Goal: Information Seeking & Learning: Check status

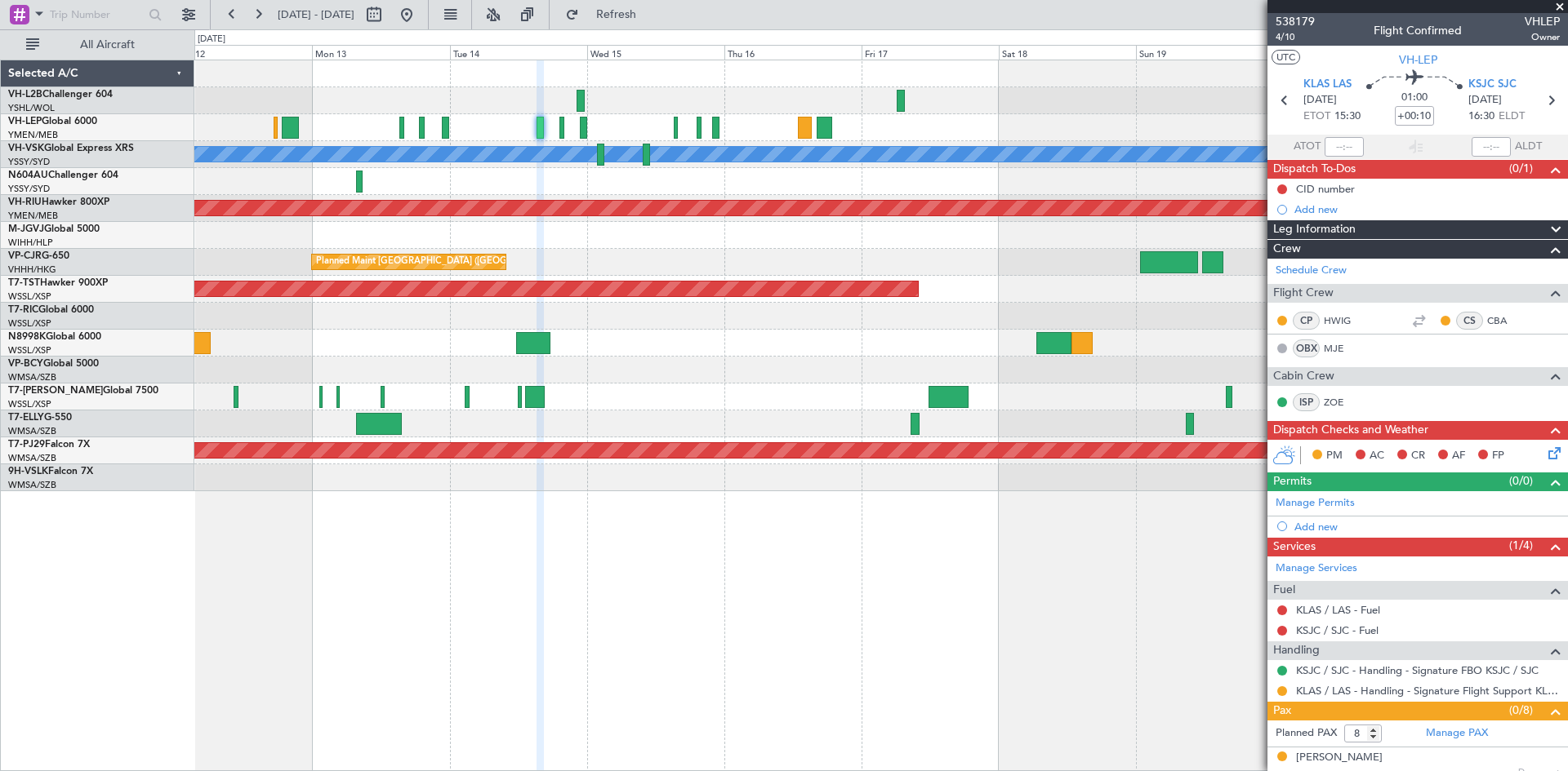
click at [997, 354] on div at bounding box center [880, 343] width 1373 height 27
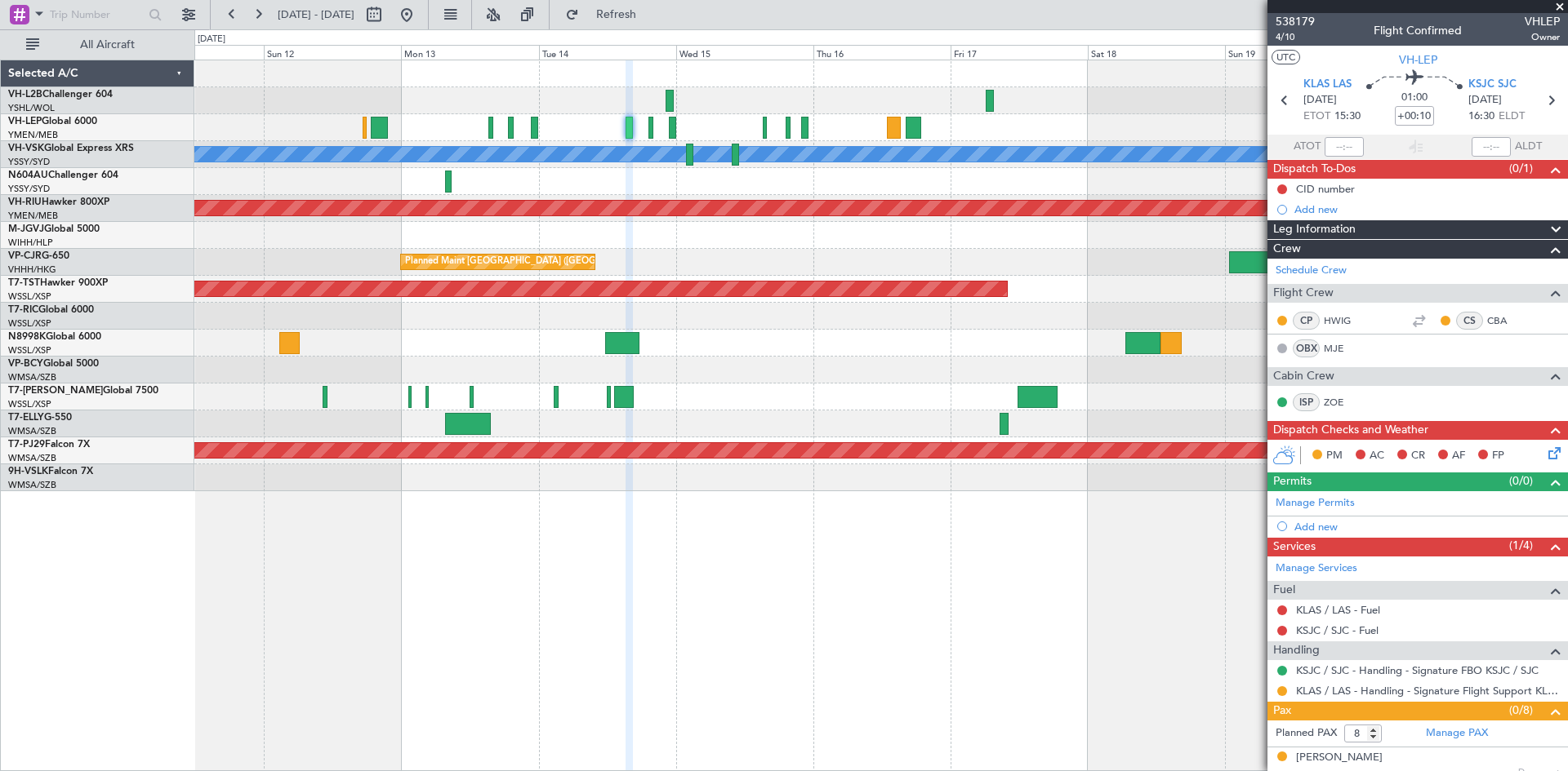
click at [1041, 354] on div "[PERSON_NAME] Unplanned Maint Sydney ([PERSON_NAME] Intl) Planned Maint [GEOGRA…" at bounding box center [880, 276] width 1373 height 431
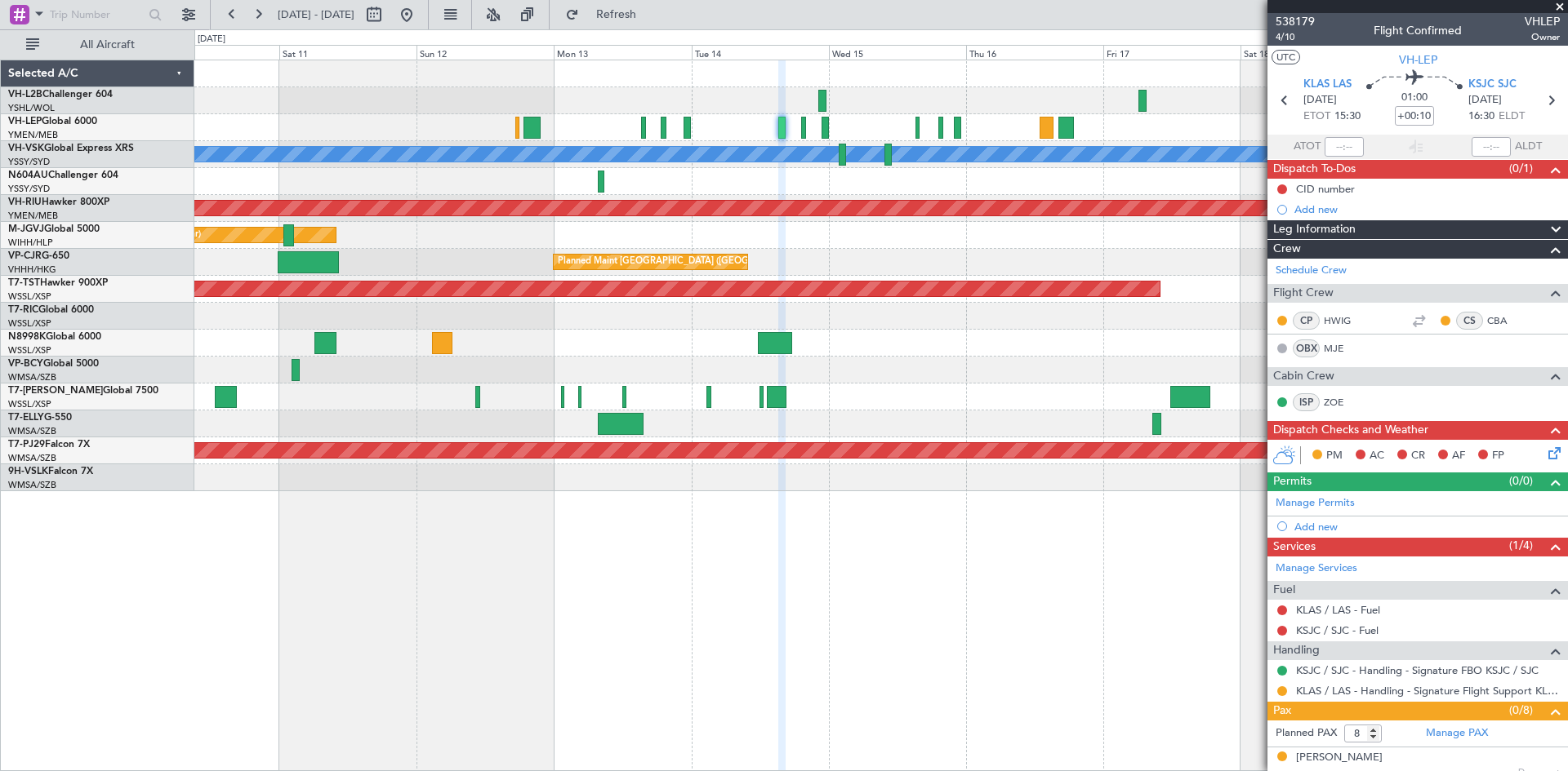
click at [1045, 364] on div at bounding box center [880, 370] width 1373 height 27
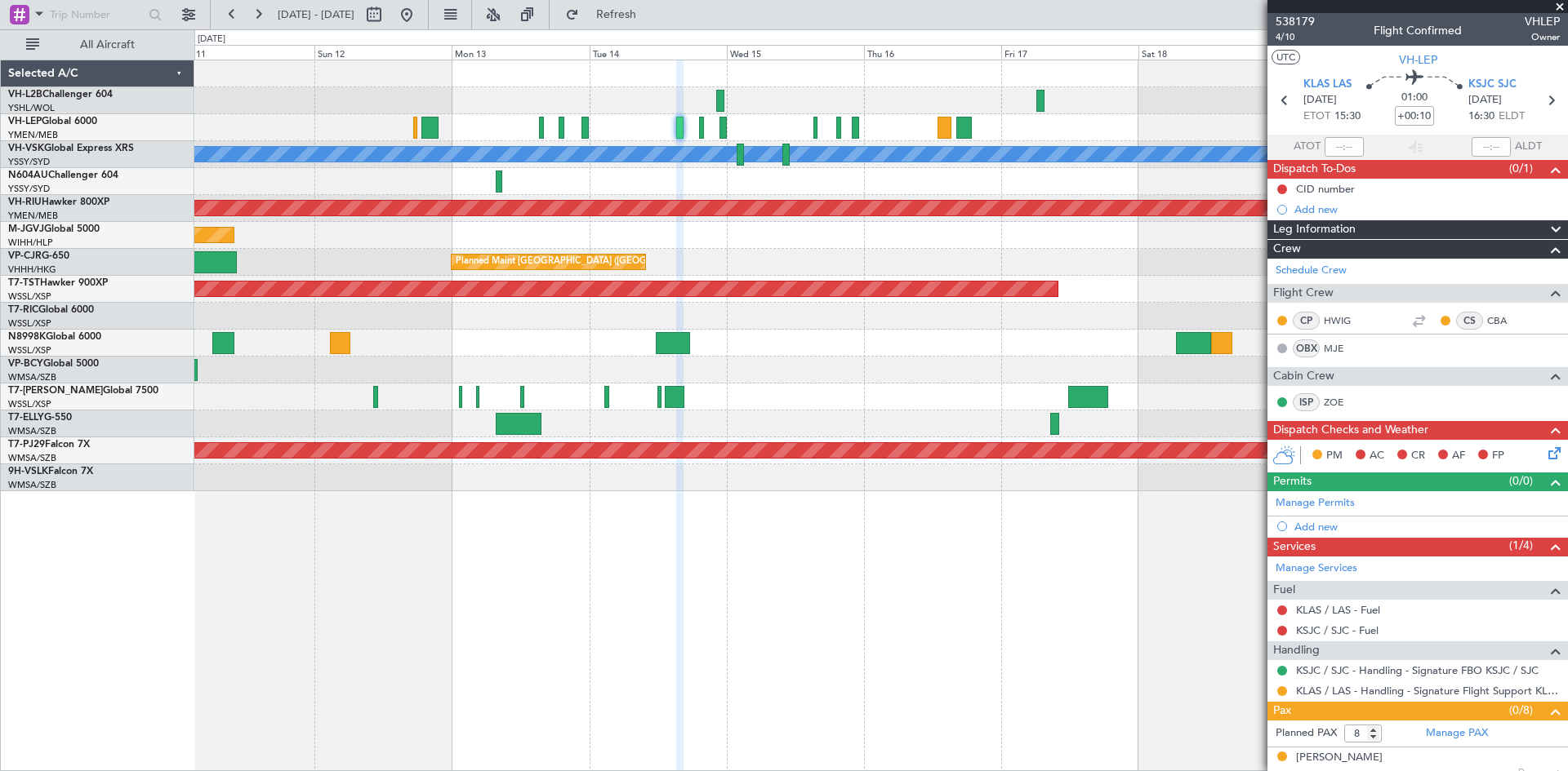
click at [697, 198] on div "[PERSON_NAME] Unplanned Maint Sydney ([PERSON_NAME] Intl) Planned Maint [GEOGRA…" at bounding box center [880, 276] width 1373 height 431
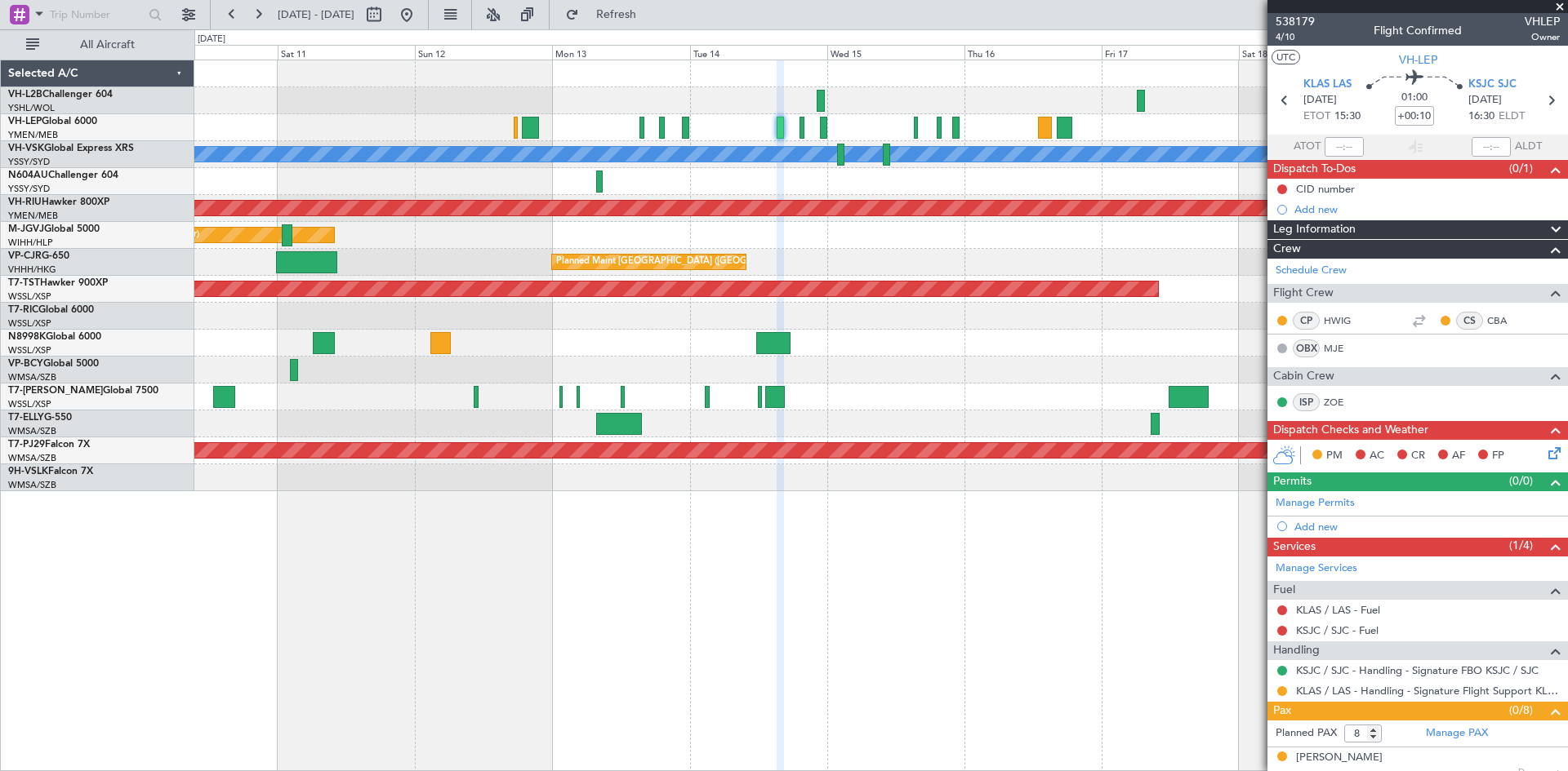
click at [642, 250] on div "[PERSON_NAME] Unplanned Maint Sydney ([PERSON_NAME] Intl) Planned Maint [GEOGRA…" at bounding box center [880, 276] width 1373 height 431
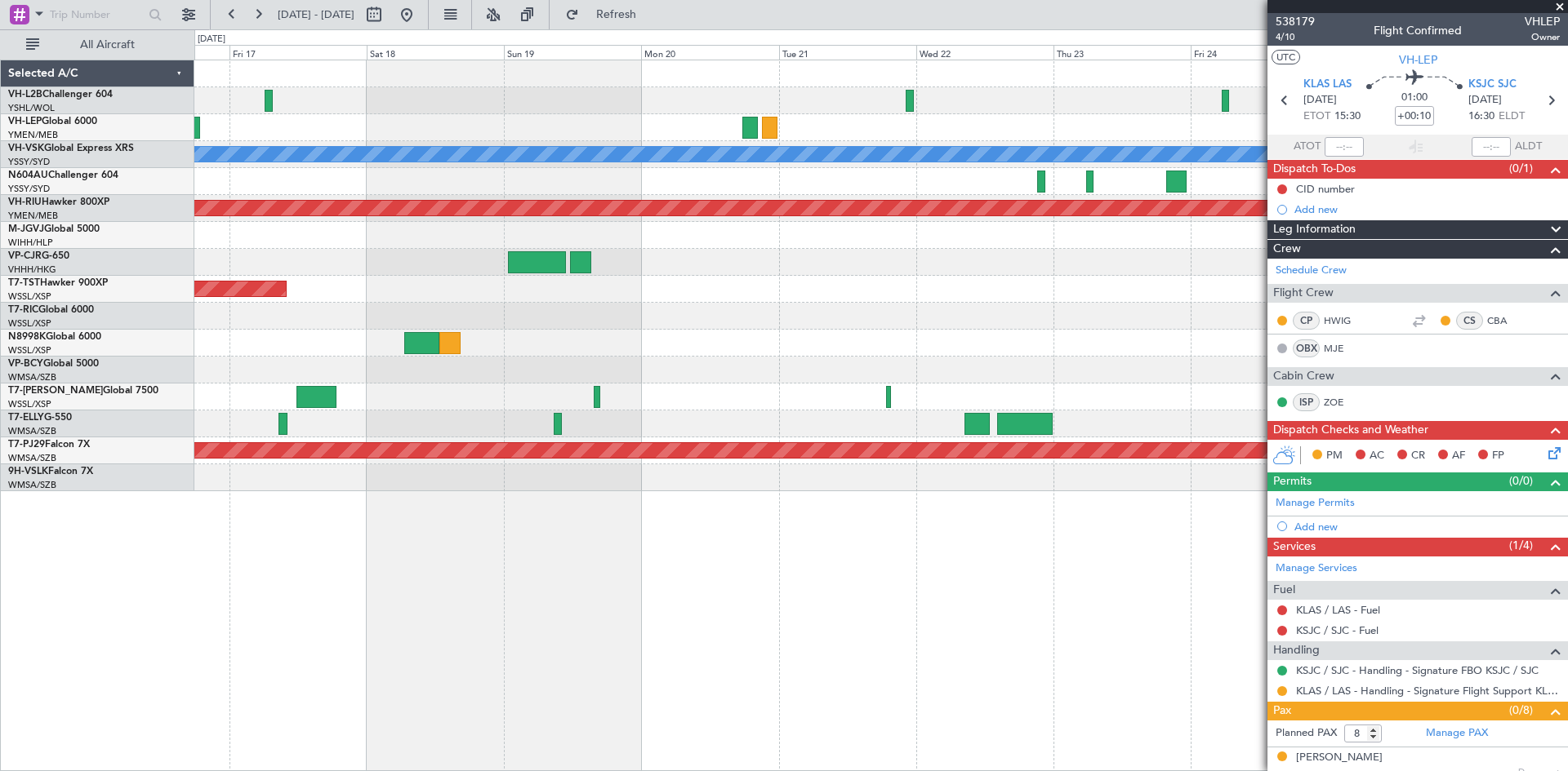
click at [505, 234] on div at bounding box center [880, 235] width 1373 height 27
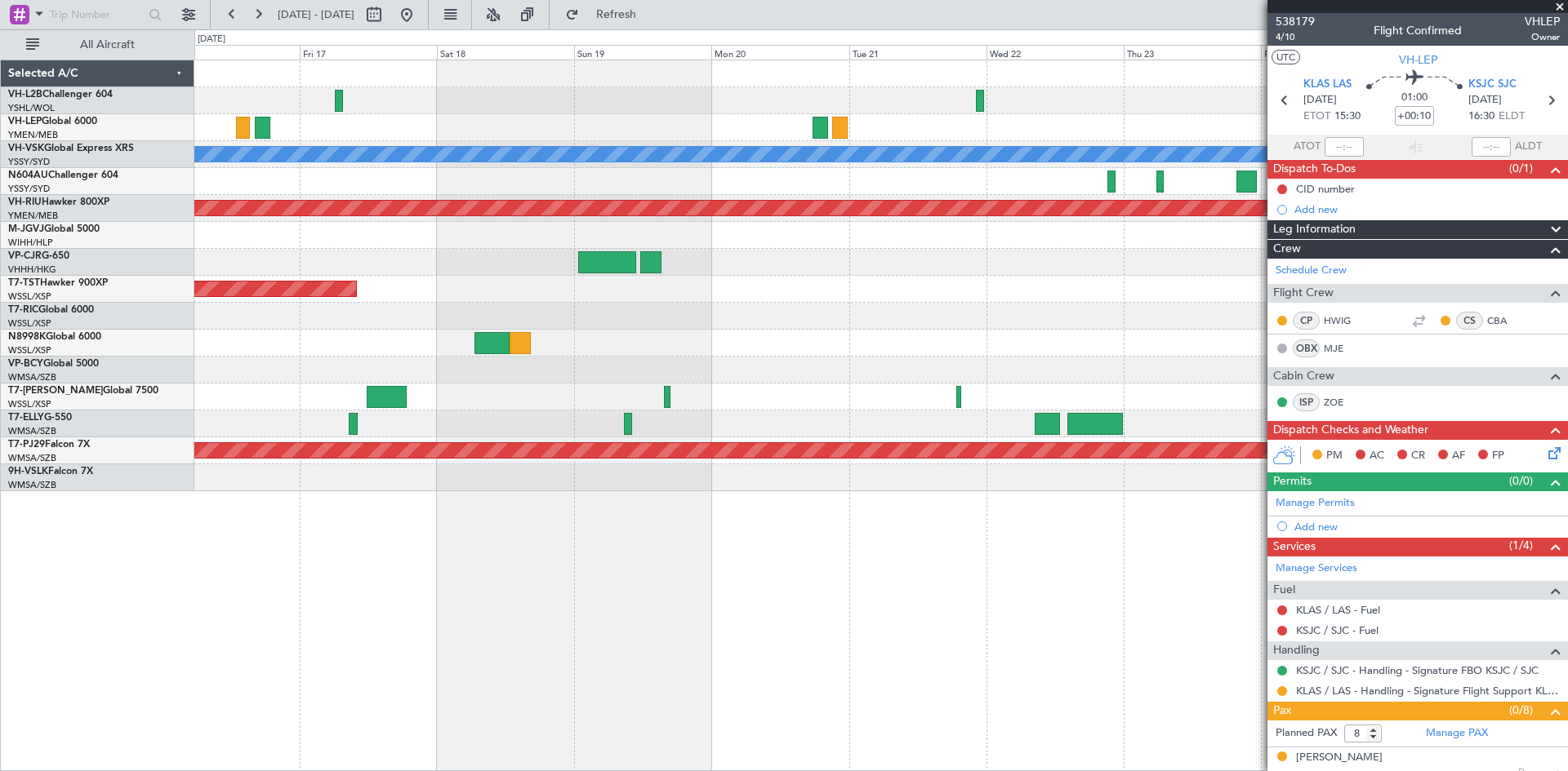
click at [1203, 246] on div "[PERSON_NAME] Planned Maint [GEOGRAPHIC_DATA] ([GEOGRAPHIC_DATA]) Planned Maint…" at bounding box center [880, 276] width 1373 height 431
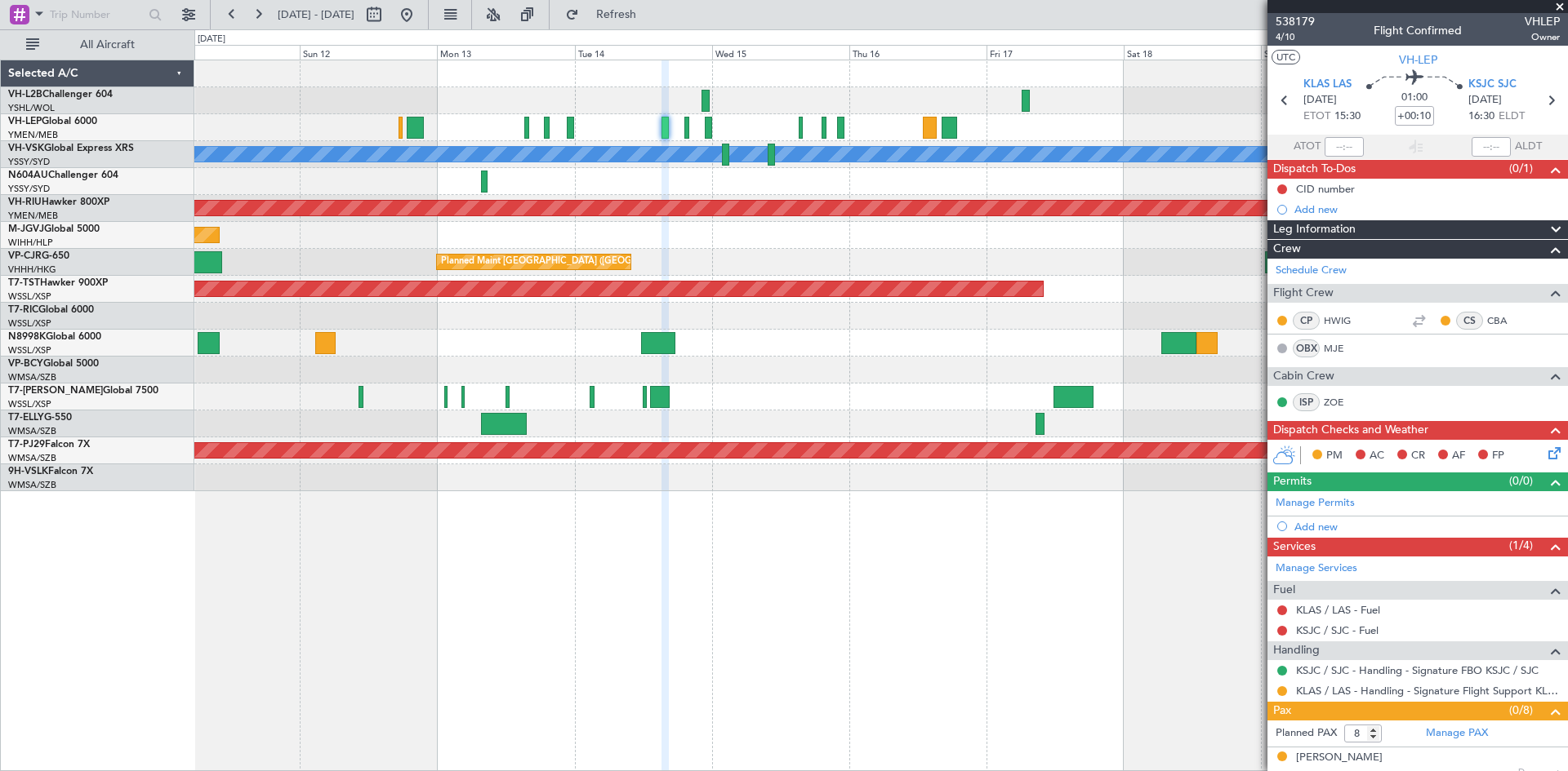
click at [1054, 295] on div "[PERSON_NAME] Unplanned Maint Sydney ([PERSON_NAME] Intl) Planned Maint [GEOGRA…" at bounding box center [880, 276] width 1373 height 431
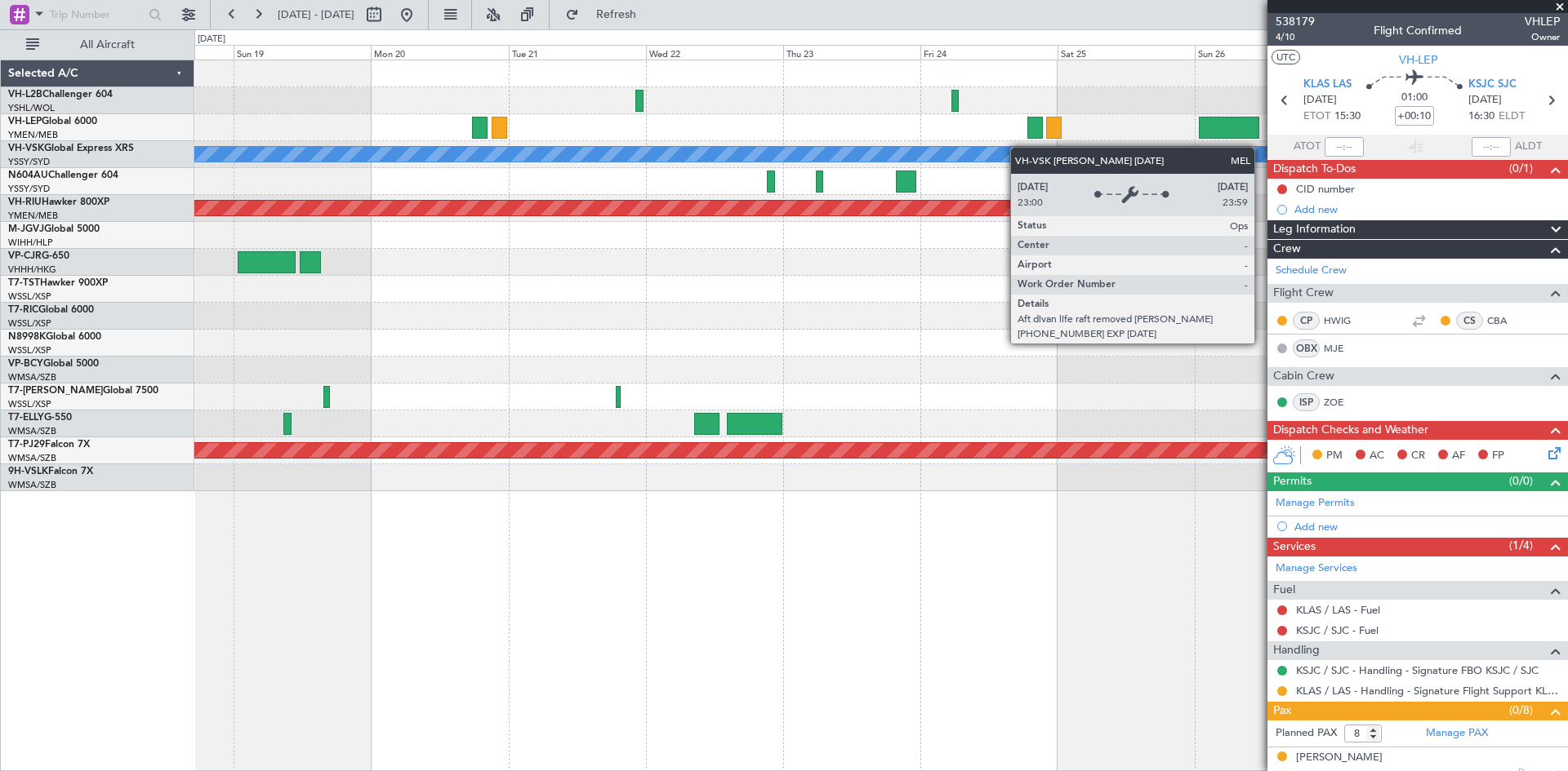
click at [523, 152] on div "[PERSON_NAME] Planned Maint [GEOGRAPHIC_DATA] ([GEOGRAPHIC_DATA]) Planned Maint…" at bounding box center [880, 276] width 1373 height 431
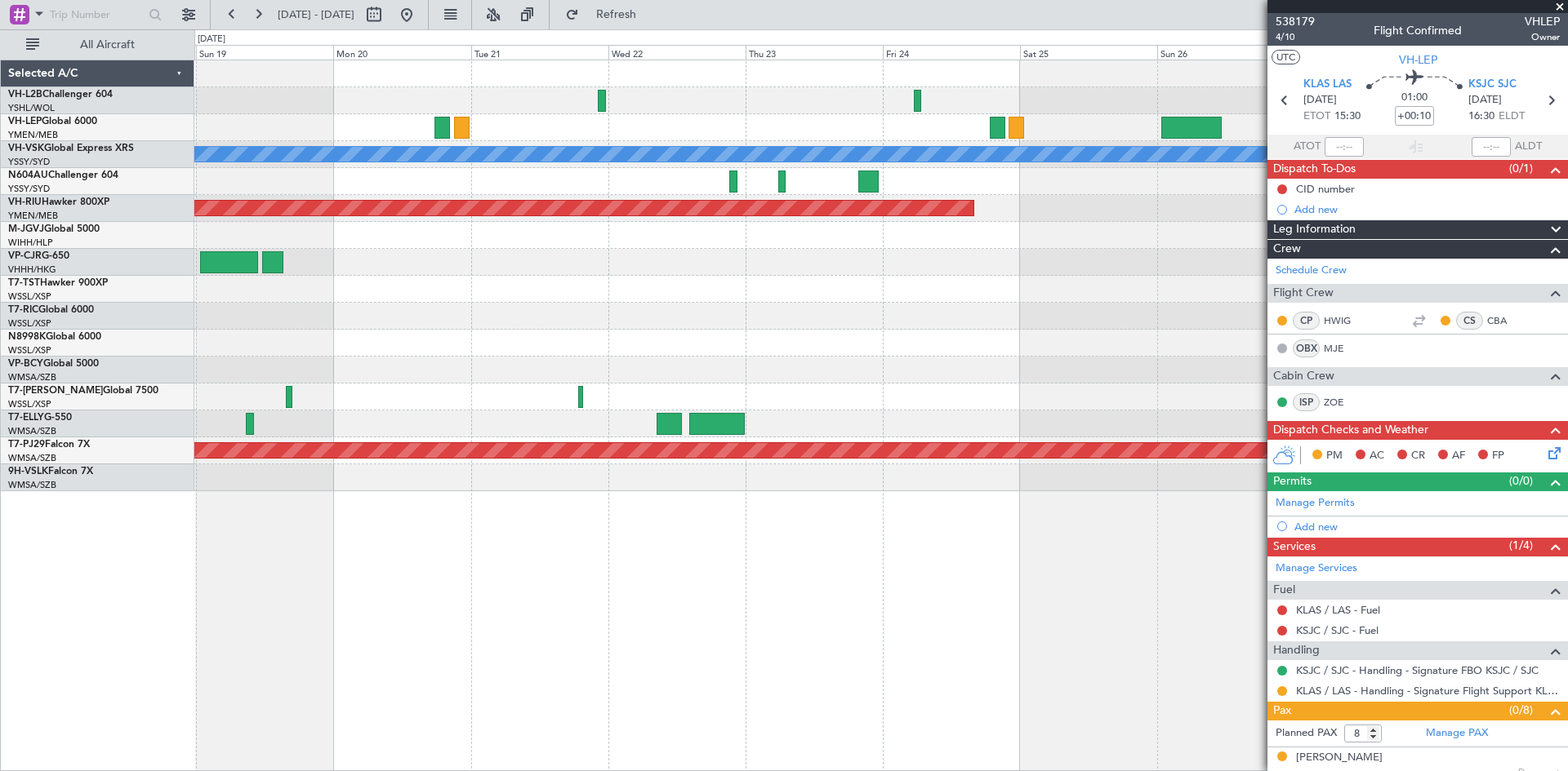
click at [432, 123] on div at bounding box center [880, 128] width 1373 height 27
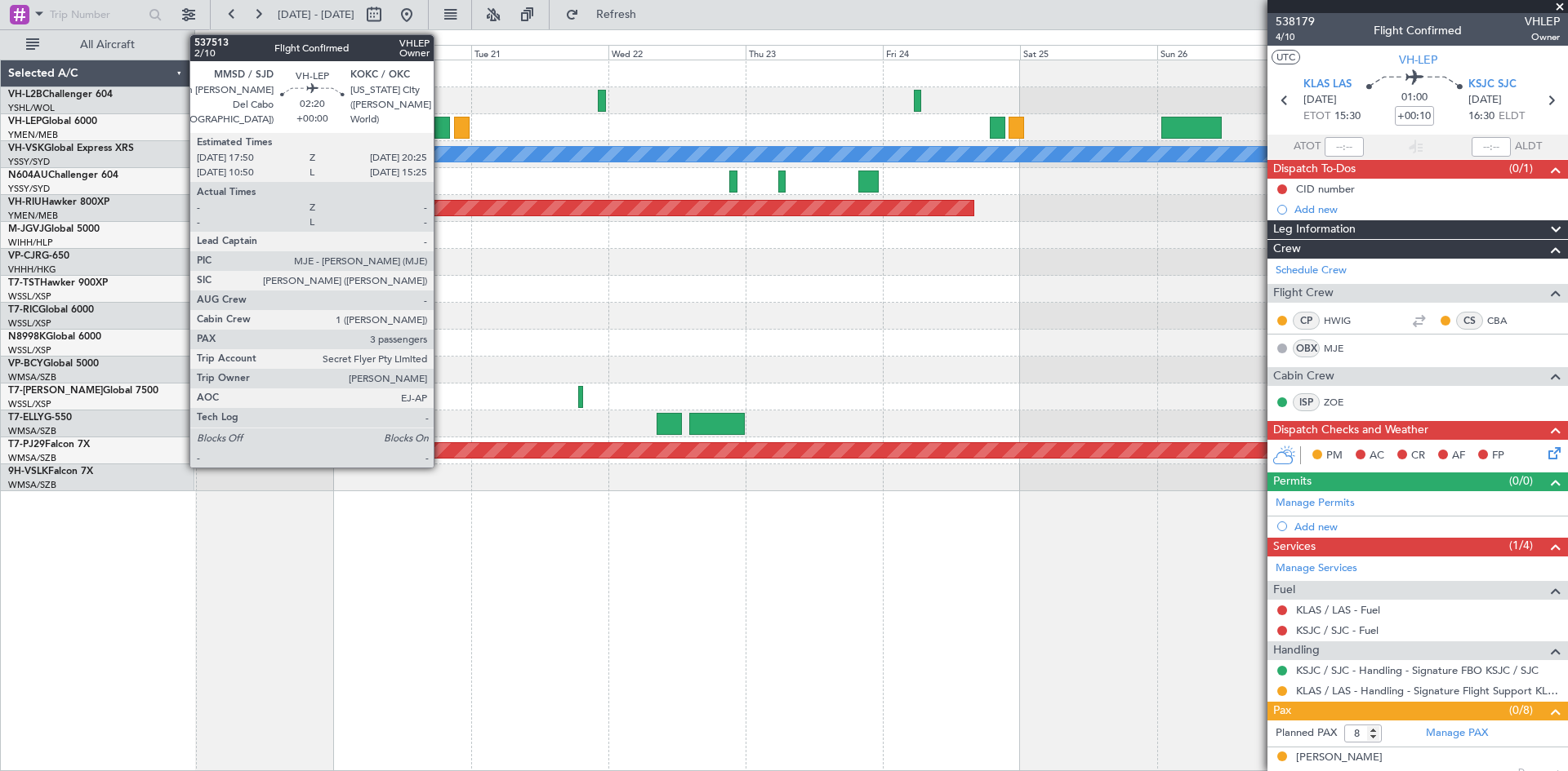
click at [441, 127] on div at bounding box center [442, 128] width 16 height 22
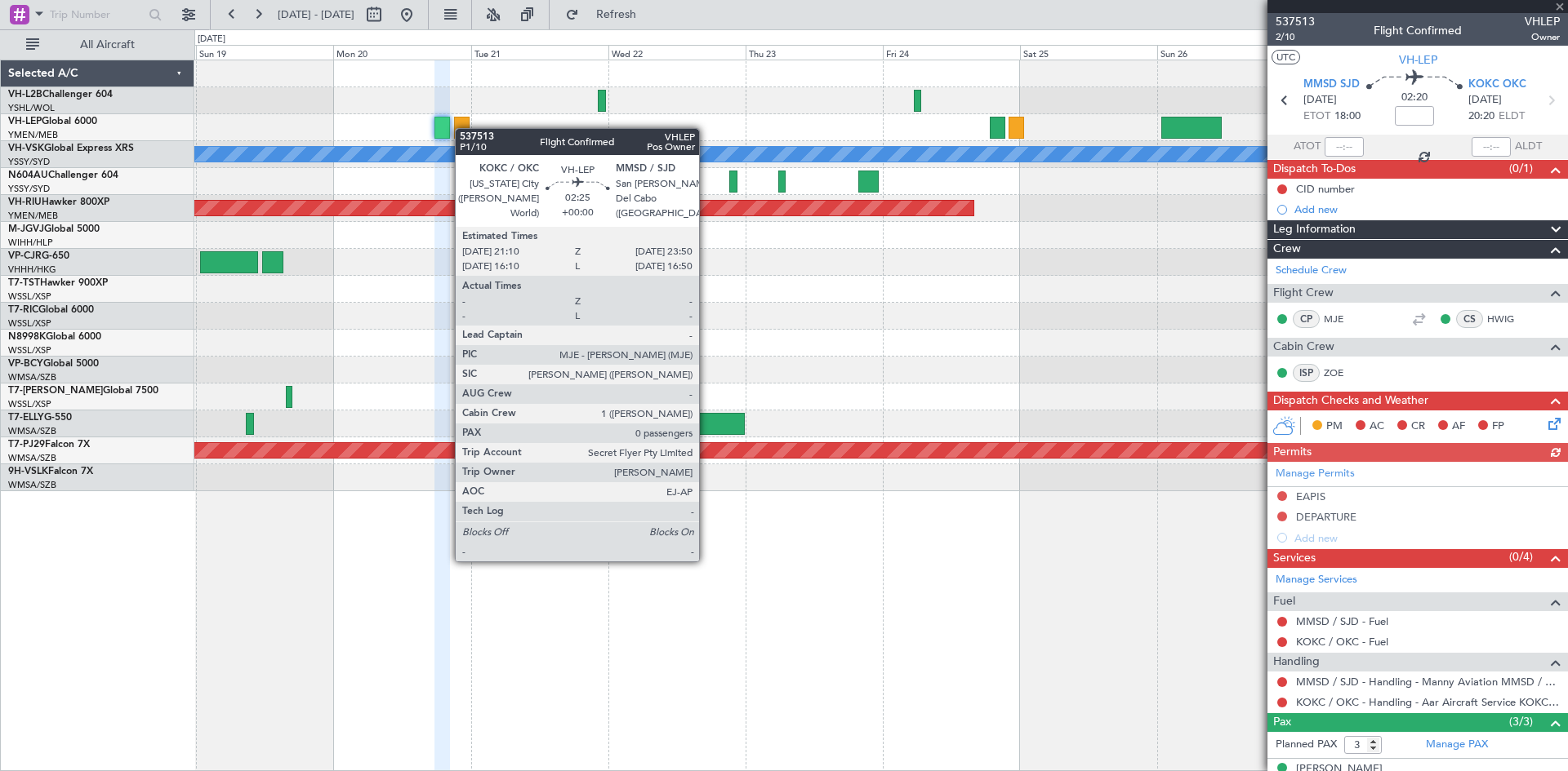
click at [463, 128] on div at bounding box center [462, 128] width 16 height 22
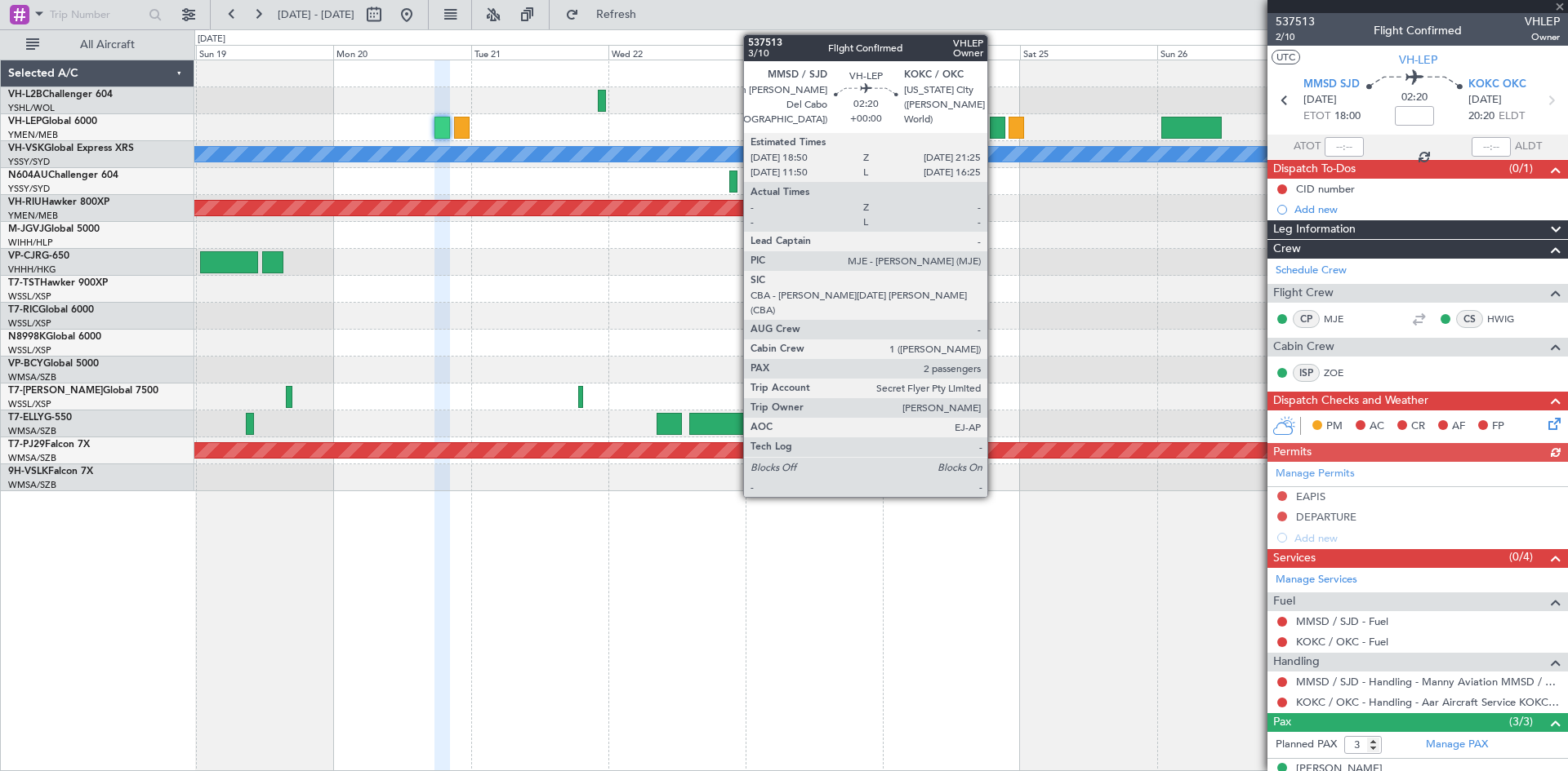
click at [995, 131] on div at bounding box center [997, 128] width 16 height 22
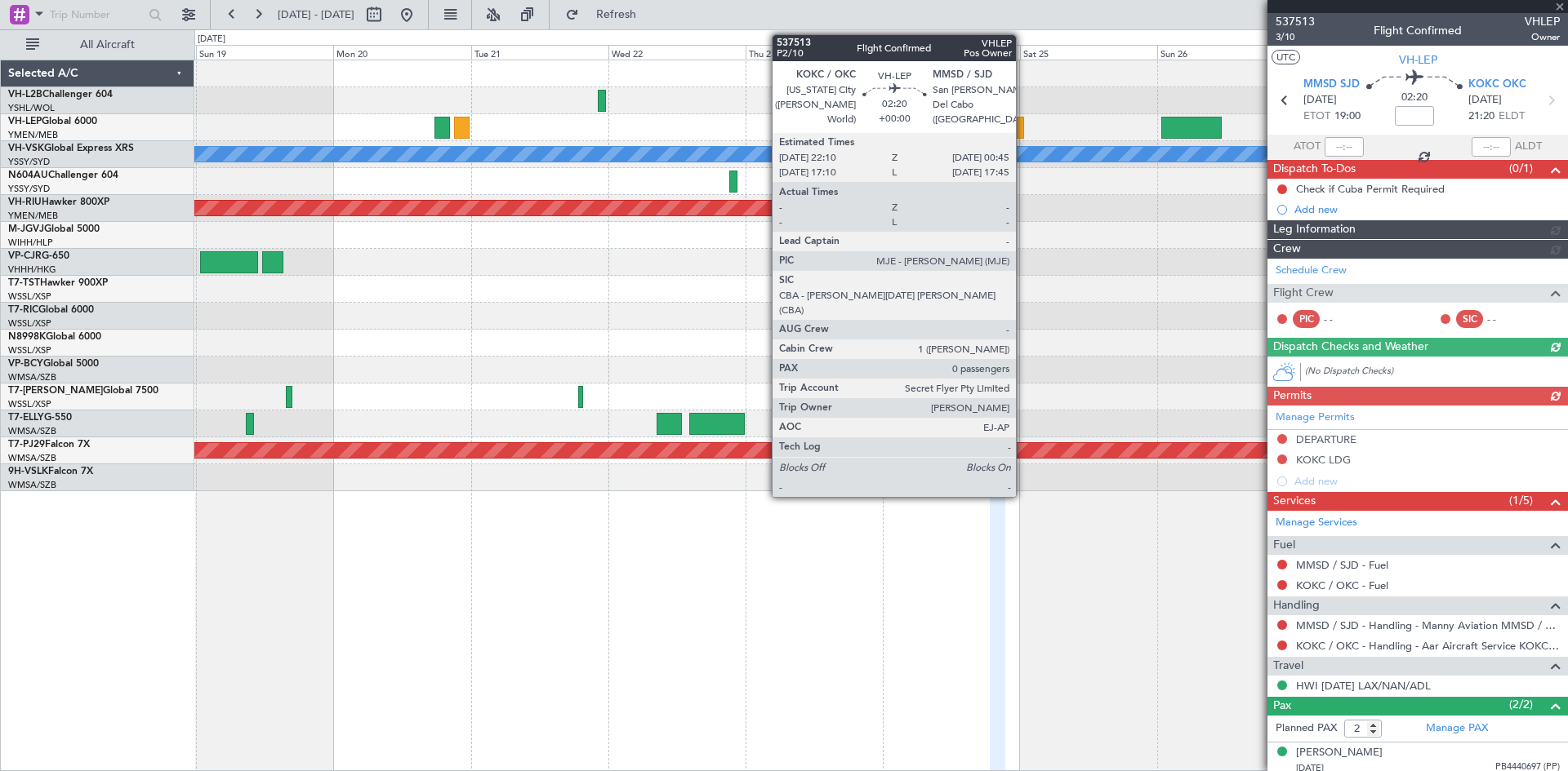
click at [1023, 131] on div at bounding box center [1016, 128] width 16 height 22
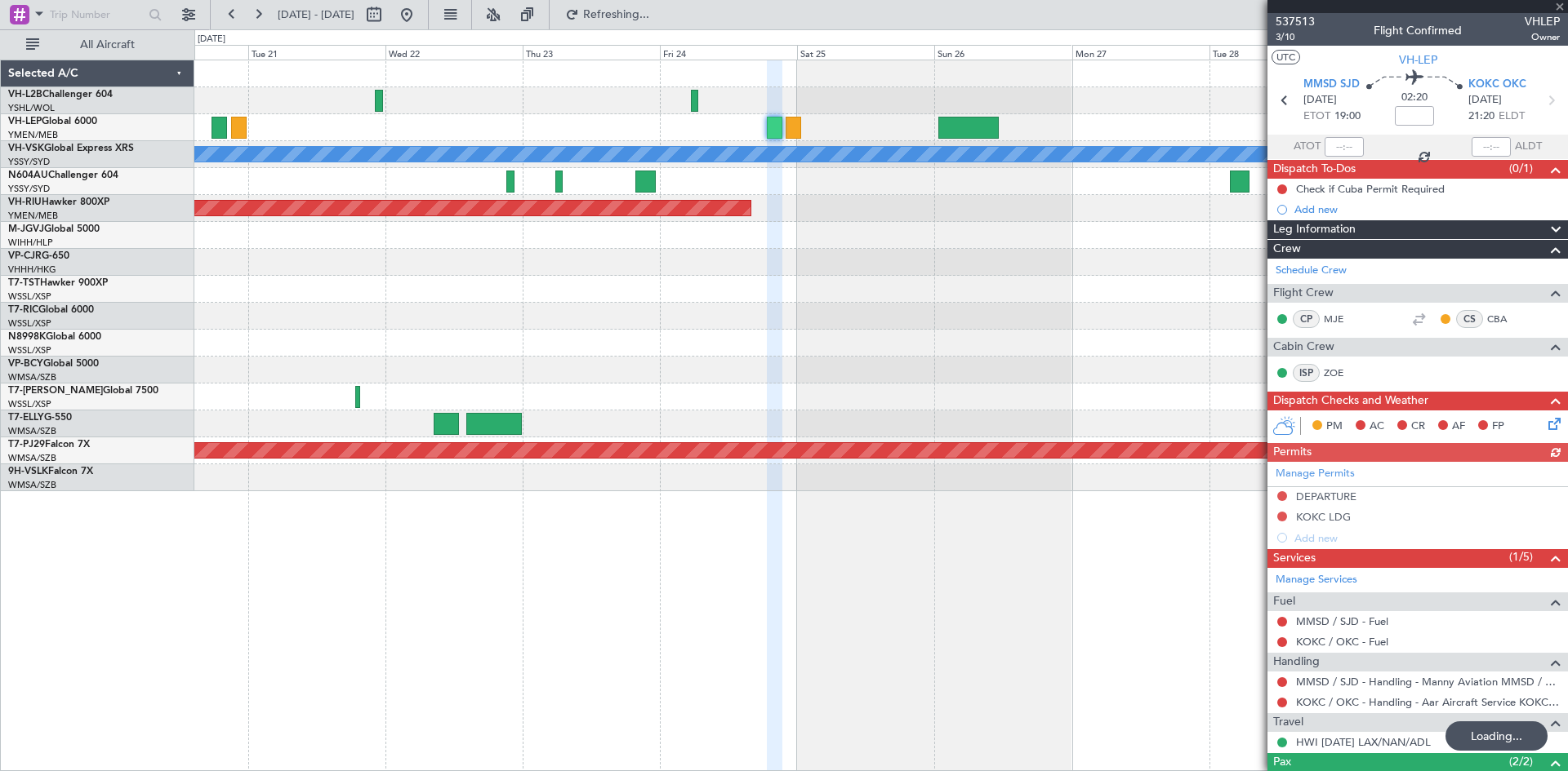
click at [1237, 289] on div "[PERSON_NAME] Planned Maint [GEOGRAPHIC_DATA] ([GEOGRAPHIC_DATA]) Planned Maint…" at bounding box center [880, 276] width 1373 height 431
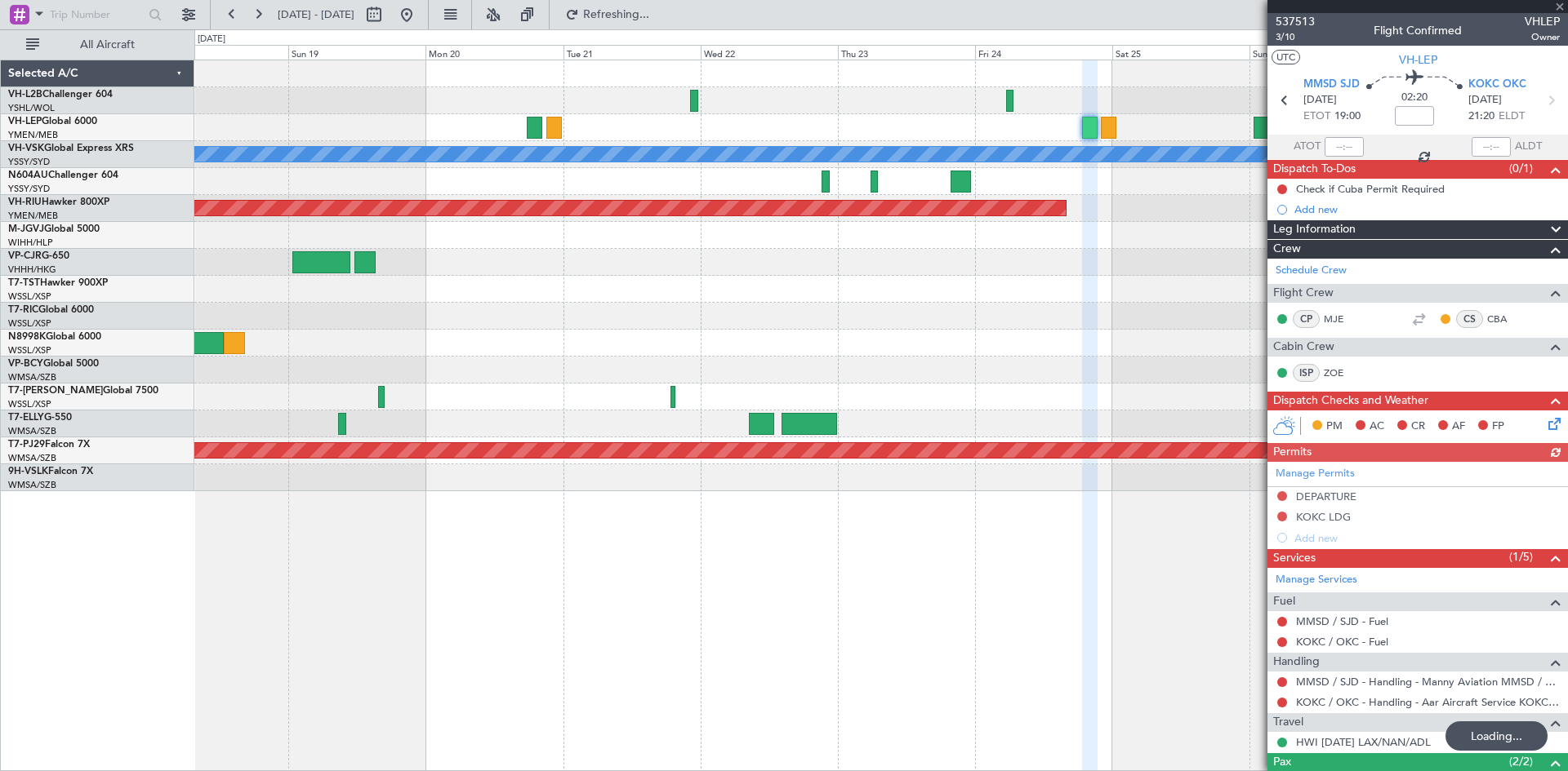
type input "0"
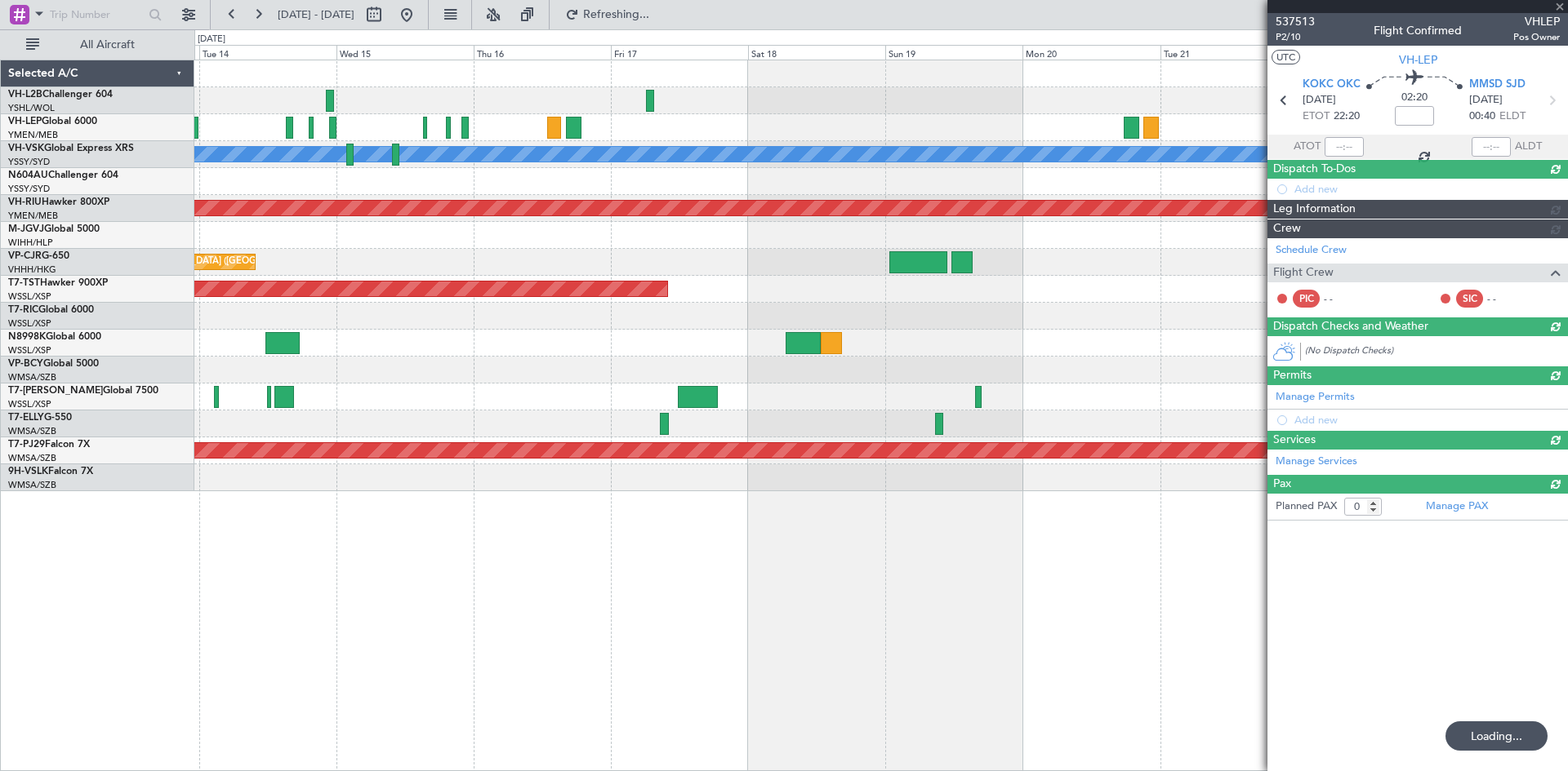
click at [919, 314] on div "[PERSON_NAME] Planned Maint [GEOGRAPHIC_DATA] ([GEOGRAPHIC_DATA]) Planned Maint…" at bounding box center [880, 276] width 1373 height 431
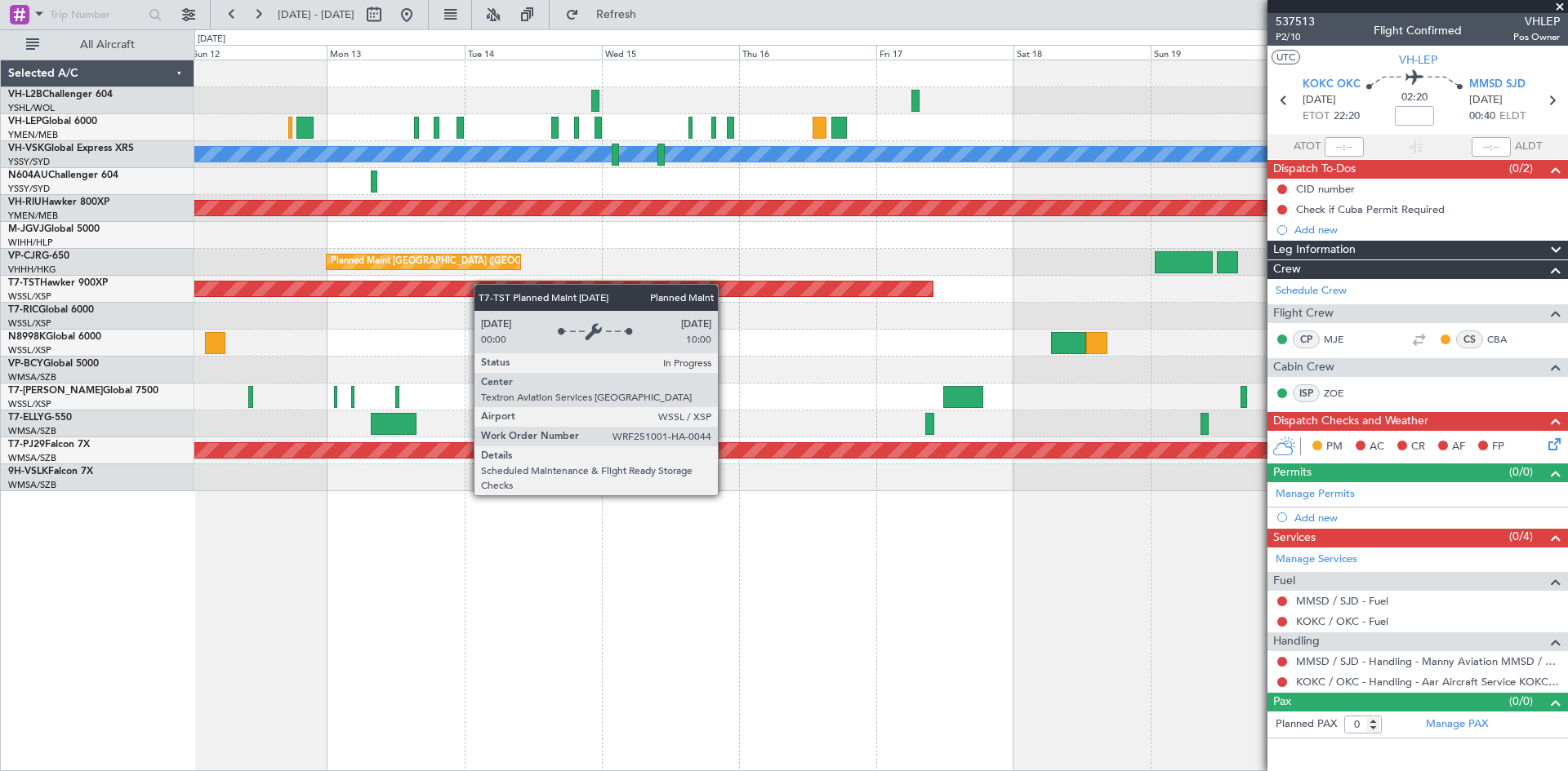
click at [439, 289] on div "[PERSON_NAME] Unplanned Maint Sydney ([PERSON_NAME] Intl) Planned Maint [GEOGRA…" at bounding box center [880, 276] width 1373 height 431
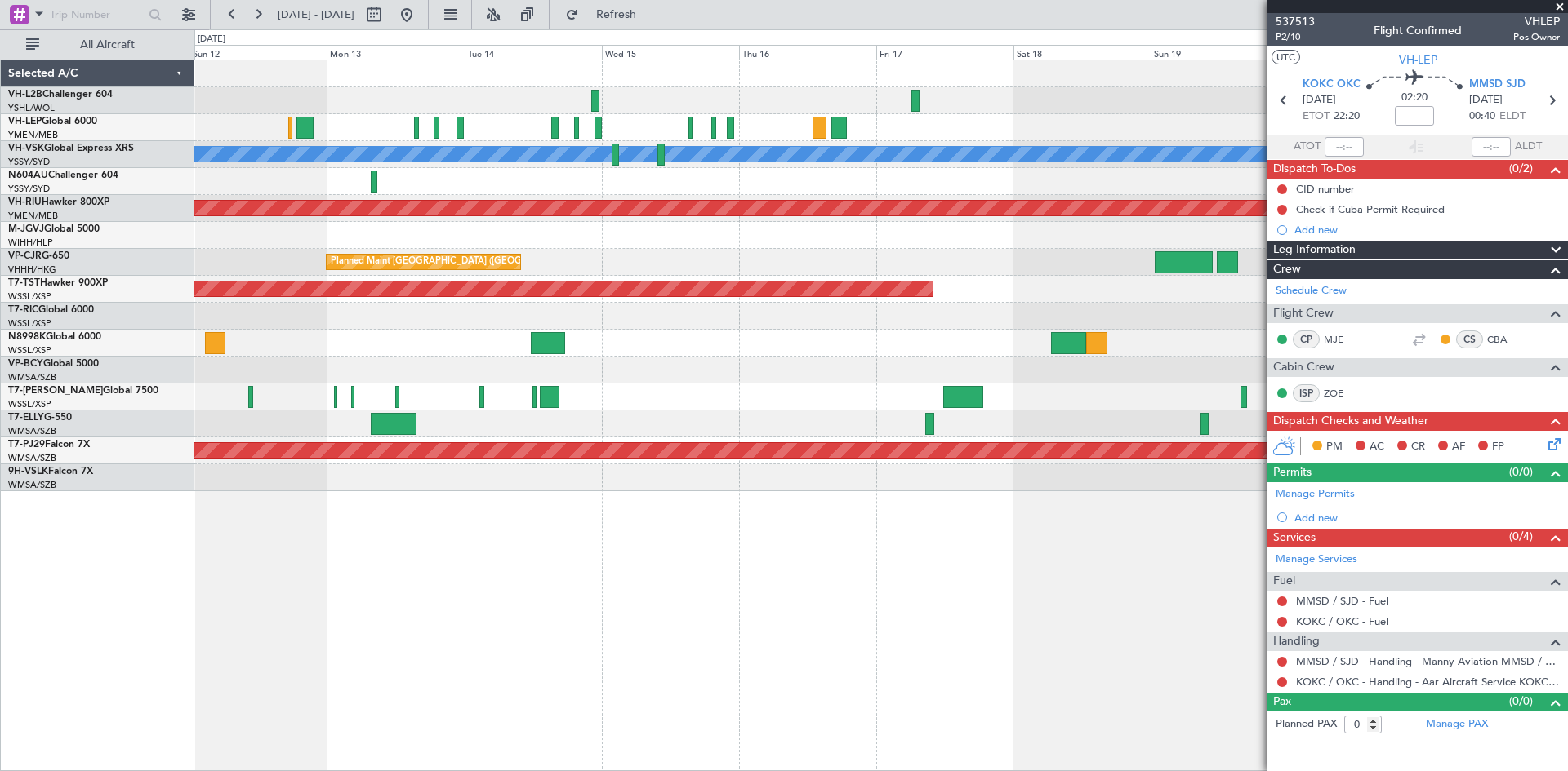
click at [894, 275] on div "Planned Maint [GEOGRAPHIC_DATA] ([GEOGRAPHIC_DATA] Intl)" at bounding box center [880, 262] width 1373 height 27
click at [66, 205] on link "VH-RIU Hawker 800XP" at bounding box center [58, 202] width 101 height 10
